Goal: Task Accomplishment & Management: Manage account settings

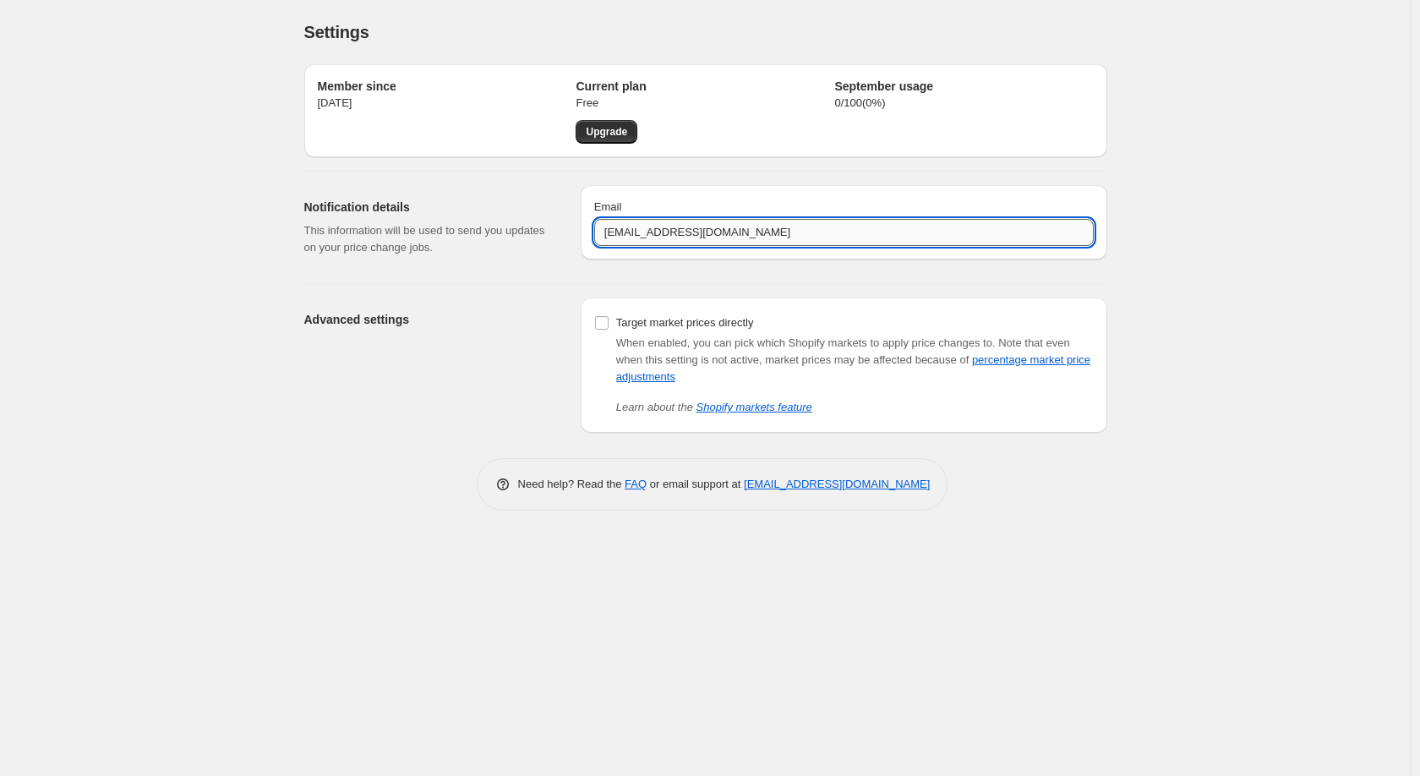
click at [686, 229] on input "[EMAIL_ADDRESS][DOMAIN_NAME]" at bounding box center [844, 232] width 500 height 27
type input "[PERSON_NAME][EMAIL_ADDRESS][DOMAIN_NAME]"
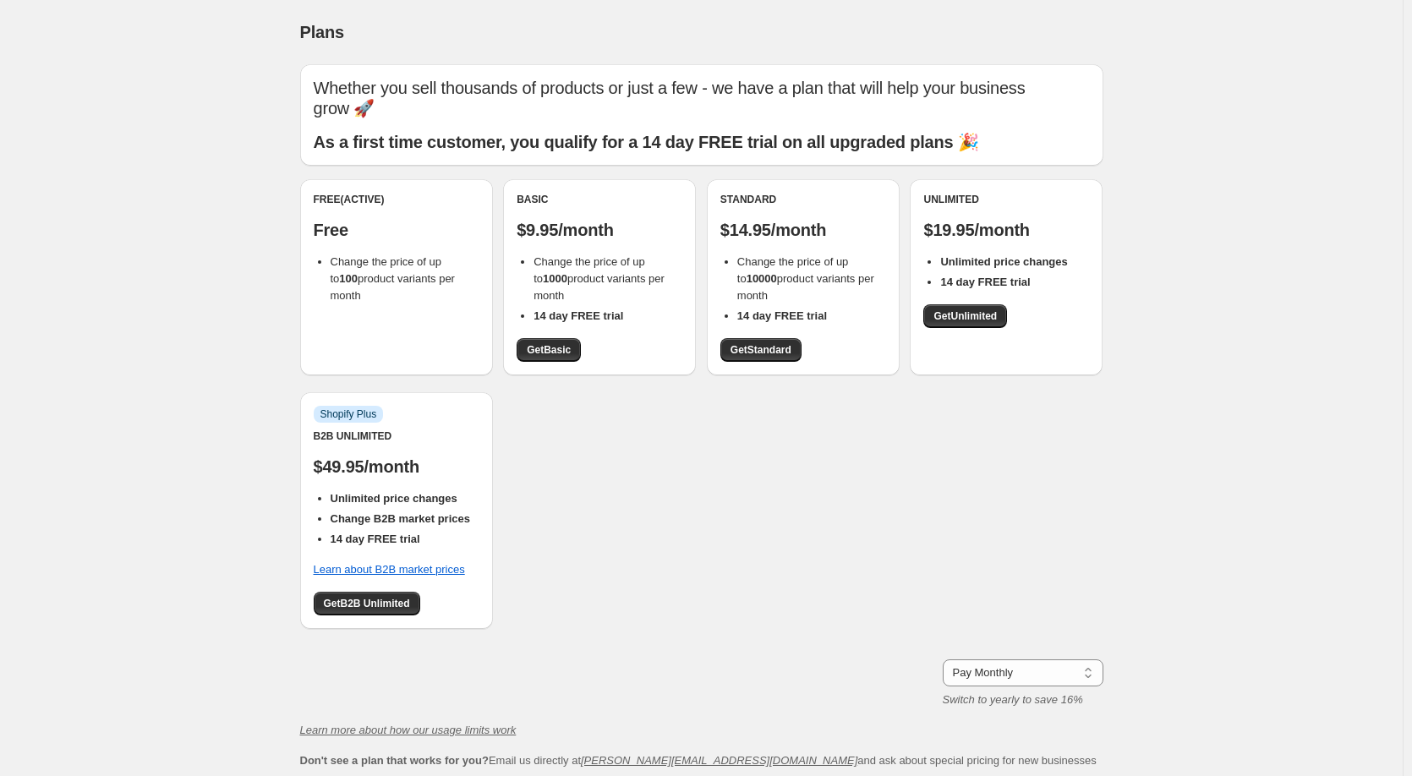
click at [329, 83] on p "Whether you sell thousands of products or just a few - we have a plan that will…" at bounding box center [702, 98] width 776 height 41
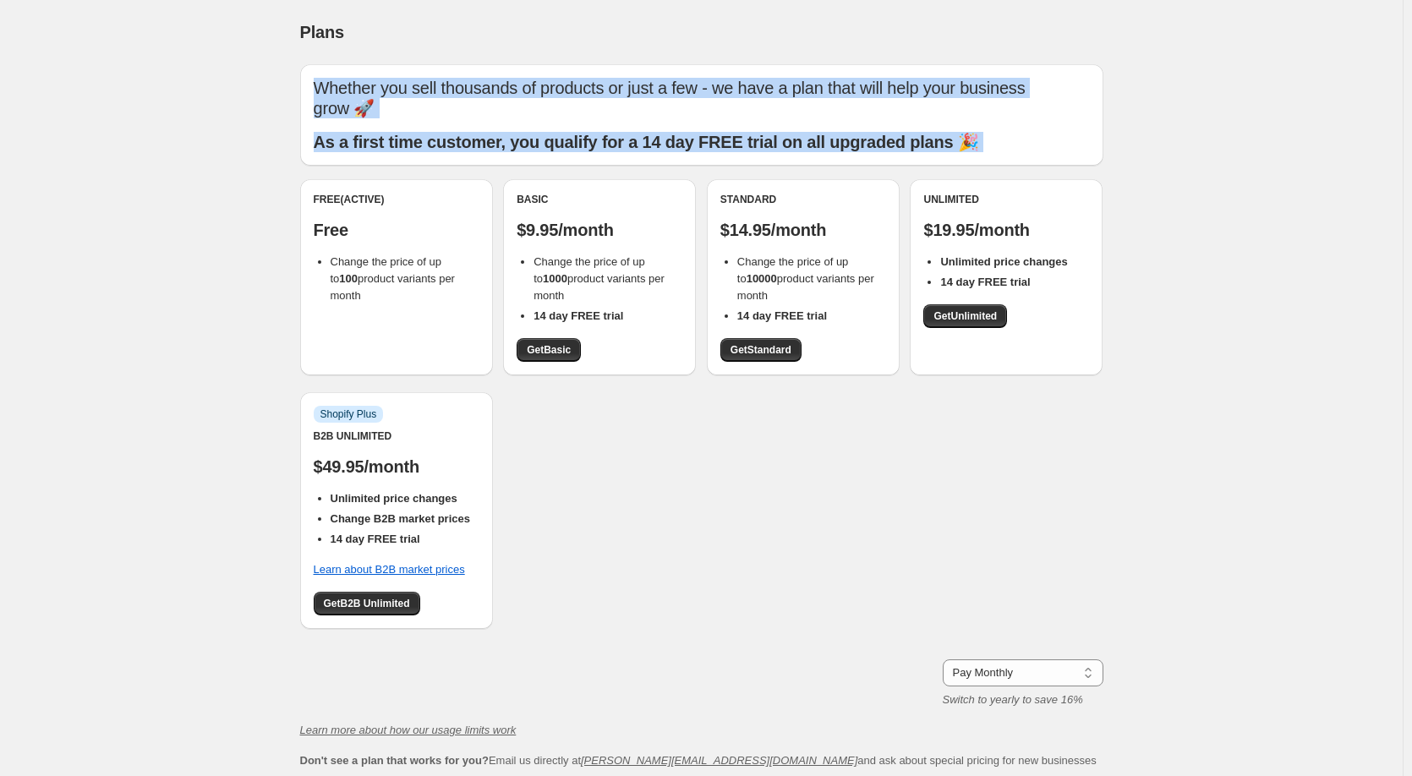
drag, startPoint x: 329, startPoint y: 83, endPoint x: 1100, endPoint y: 155, distance: 774.3
click at [1100, 155] on div "Whether you sell thousands of products or just a few - we have a plan that will…" at bounding box center [701, 114] width 803 height 101
click at [1069, 148] on p "As a first time customer, you qualify for a 14 day FREE trial on all upgraded p…" at bounding box center [702, 142] width 776 height 20
drag, startPoint x: 1042, startPoint y: 144, endPoint x: 309, endPoint y: 69, distance: 735.9
click at [309, 69] on div "Whether you sell thousands of products or just a few - we have a plan that will…" at bounding box center [701, 114] width 803 height 101
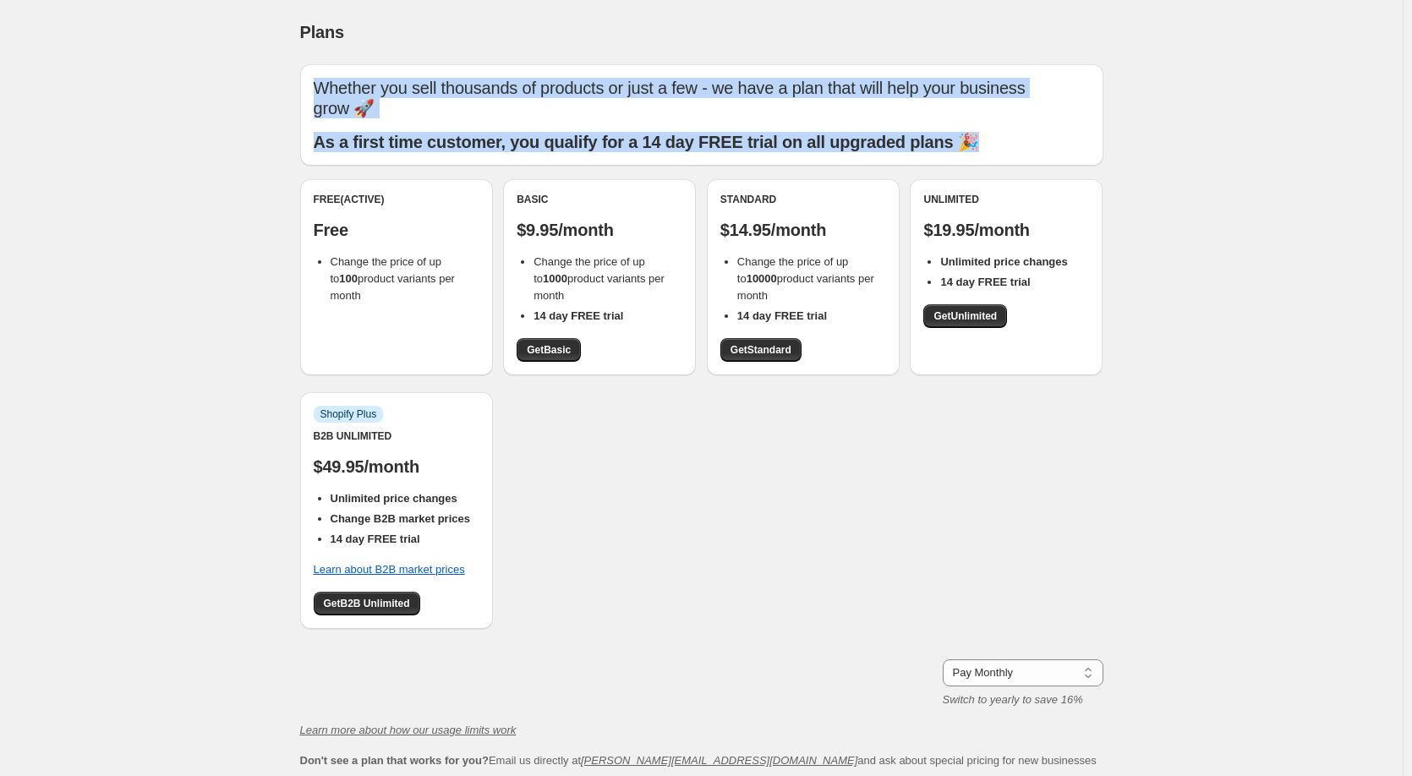
click at [309, 69] on div "Whether you sell thousands of products or just a few - we have a plan that will…" at bounding box center [701, 114] width 803 height 101
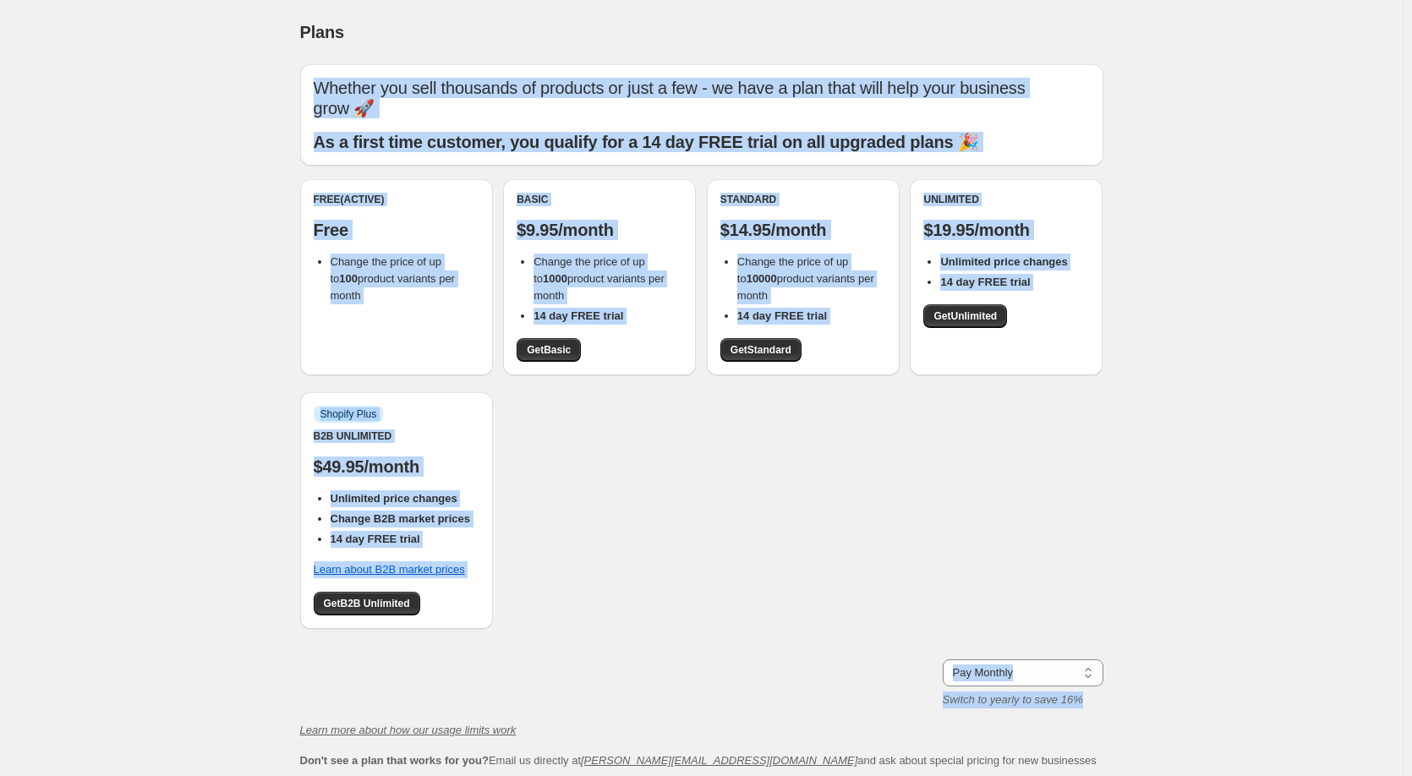
drag, startPoint x: 309, startPoint y: 69, endPoint x: 1151, endPoint y: 691, distance: 1046.4
click at [1151, 691] on div "Plans. This page is ready Plans Whether you sell thousands of products or just …" at bounding box center [701, 453] width 1402 height 906
click at [1111, 504] on div "Plans. This page is ready Plans Whether you sell thousands of products or just …" at bounding box center [702, 453] width 844 height 906
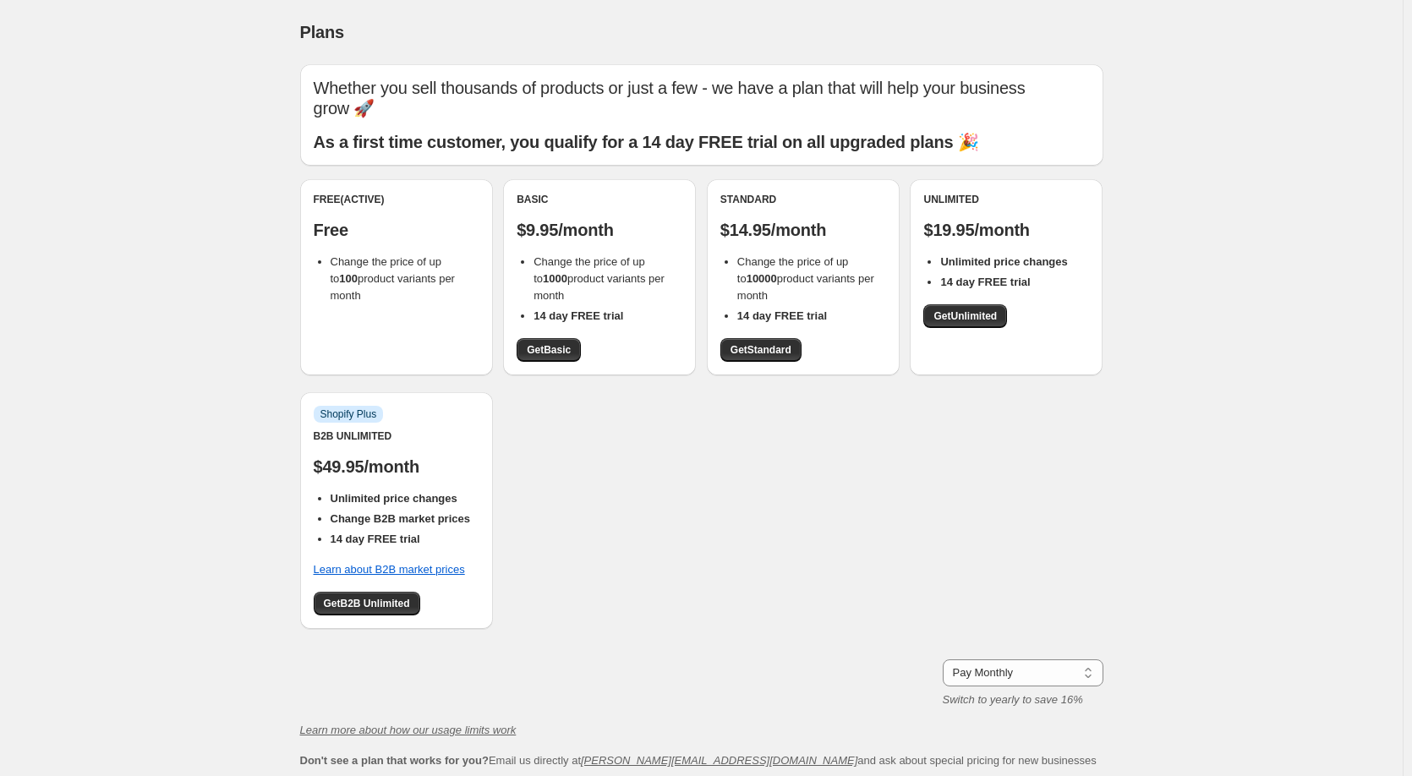
click at [1103, 504] on div "Free (Active) Free Change the price of up to 100 product variants per month Bas…" at bounding box center [701, 412] width 803 height 467
